Goal: Find specific page/section: Find specific page/section

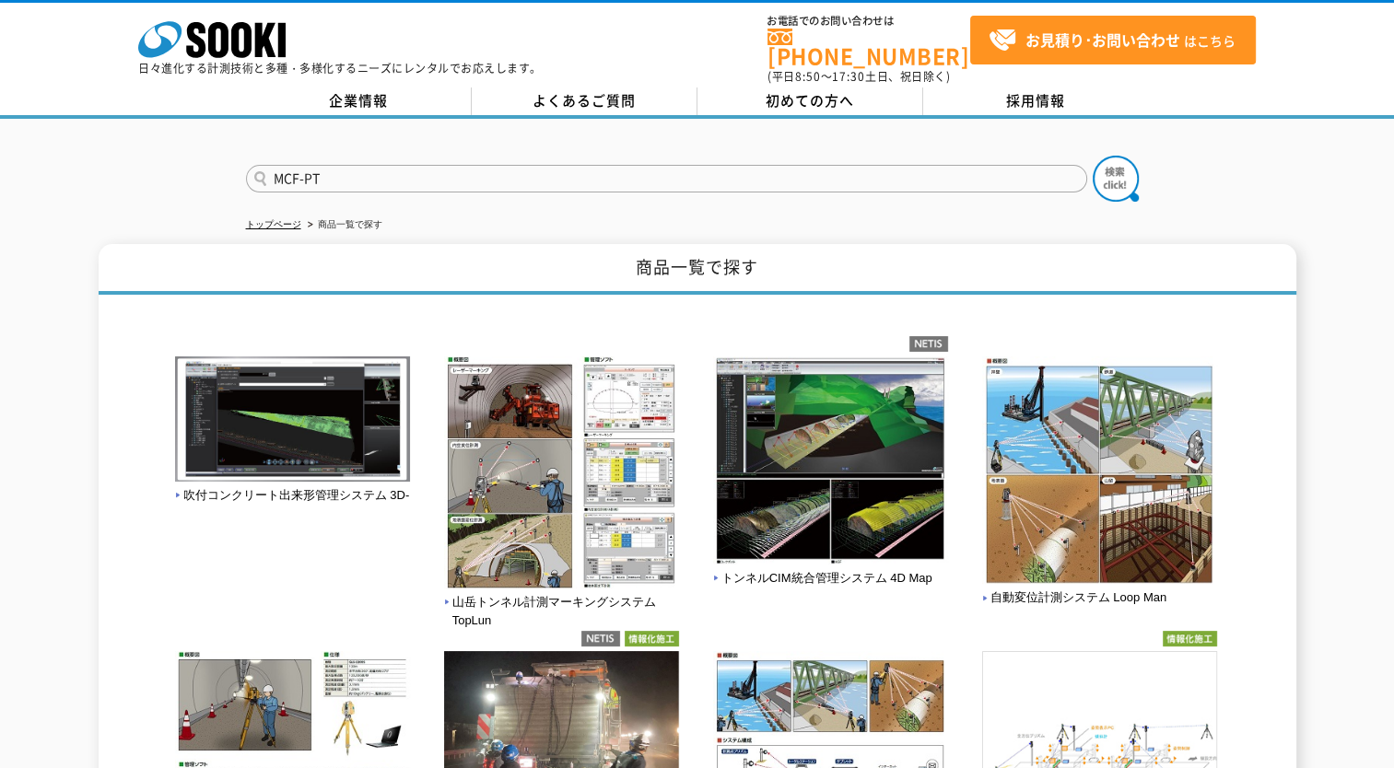
type input "MCF-PT"
click at [1093, 156] on button at bounding box center [1116, 179] width 46 height 46
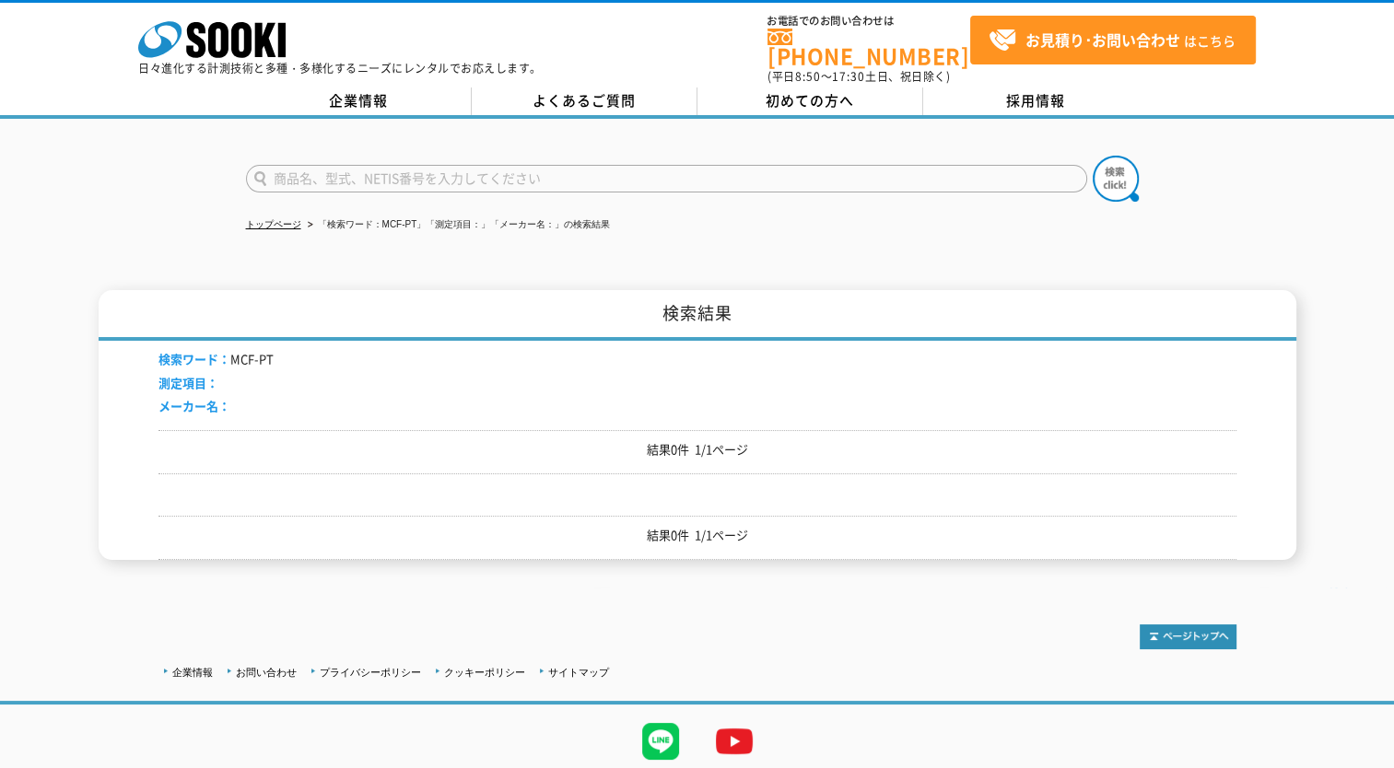
click at [458, 165] on input "text" at bounding box center [666, 179] width 841 height 28
type input "MCFPT"
click at [1093, 156] on button at bounding box center [1116, 179] width 46 height 46
